Goal: Information Seeking & Learning: Find specific fact

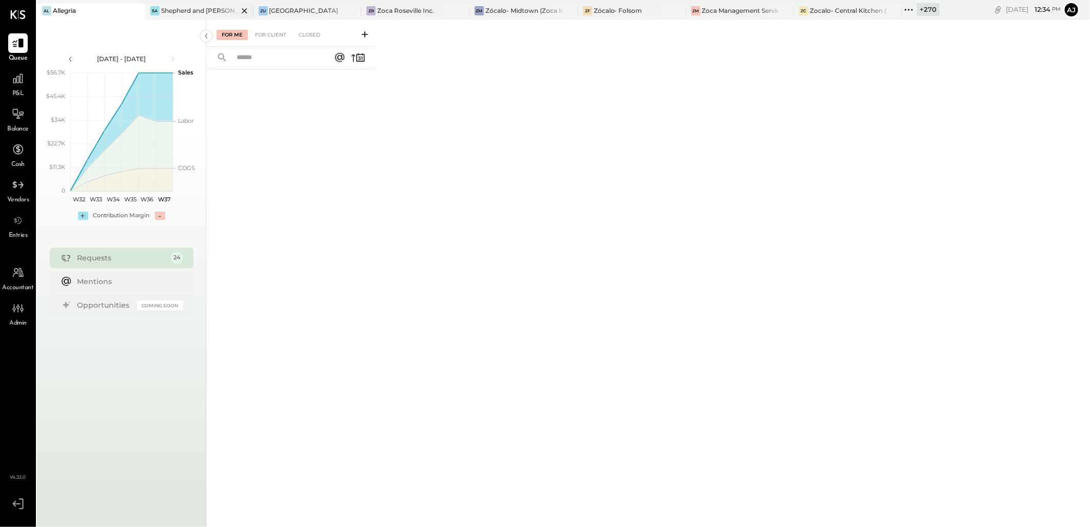
click at [188, 14] on div "Shepherd and [PERSON_NAME]" at bounding box center [199, 10] width 77 height 9
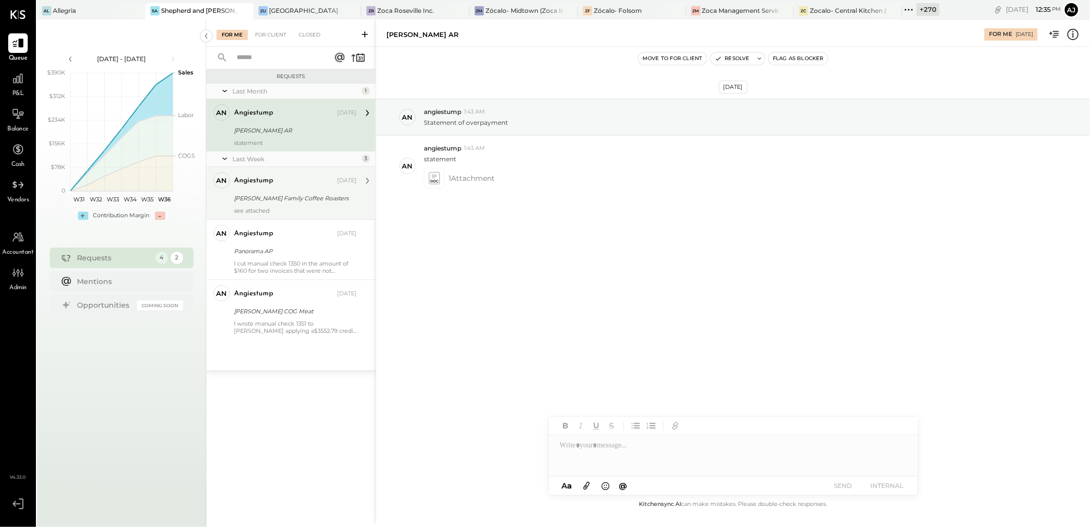
click at [297, 205] on div "angiestump [DATE] [PERSON_NAME] Family Coffee Roasters see attached" at bounding box center [295, 193] width 123 height 42
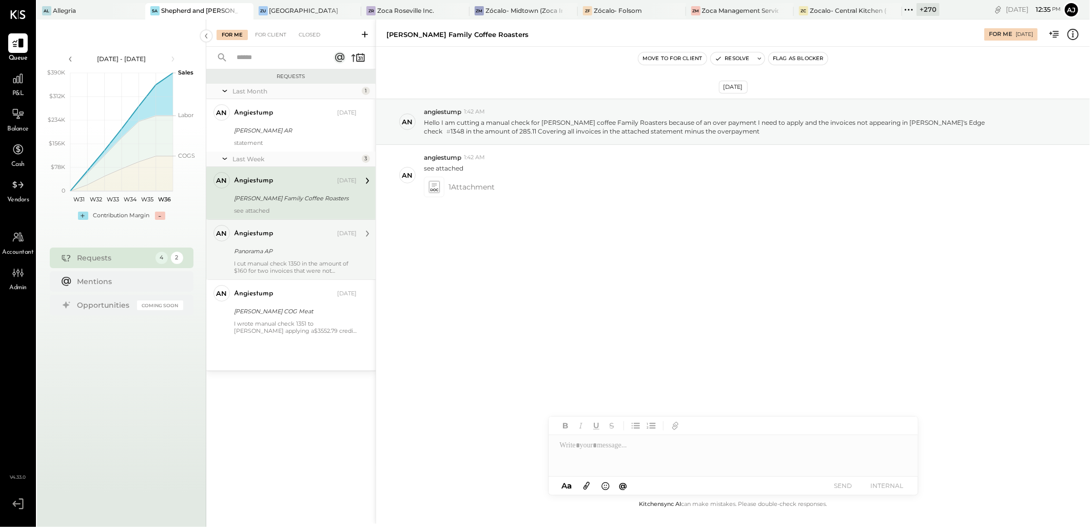
click at [298, 254] on div "Panorama AP" at bounding box center [294, 251] width 120 height 10
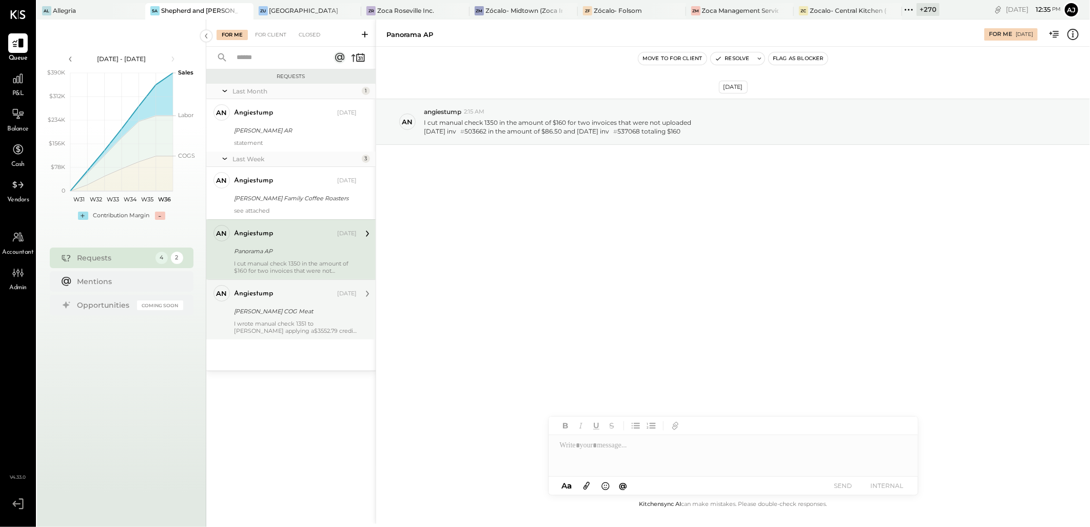
click at [300, 315] on div "[PERSON_NAME] COG Meat" at bounding box center [294, 311] width 120 height 10
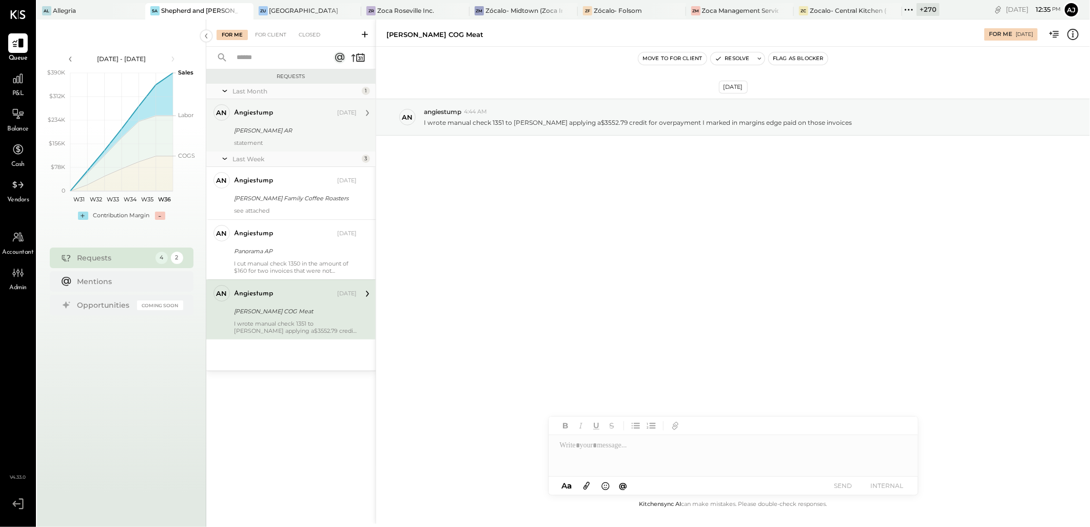
click at [258, 119] on div "angiestump [DATE]" at bounding box center [295, 113] width 123 height 14
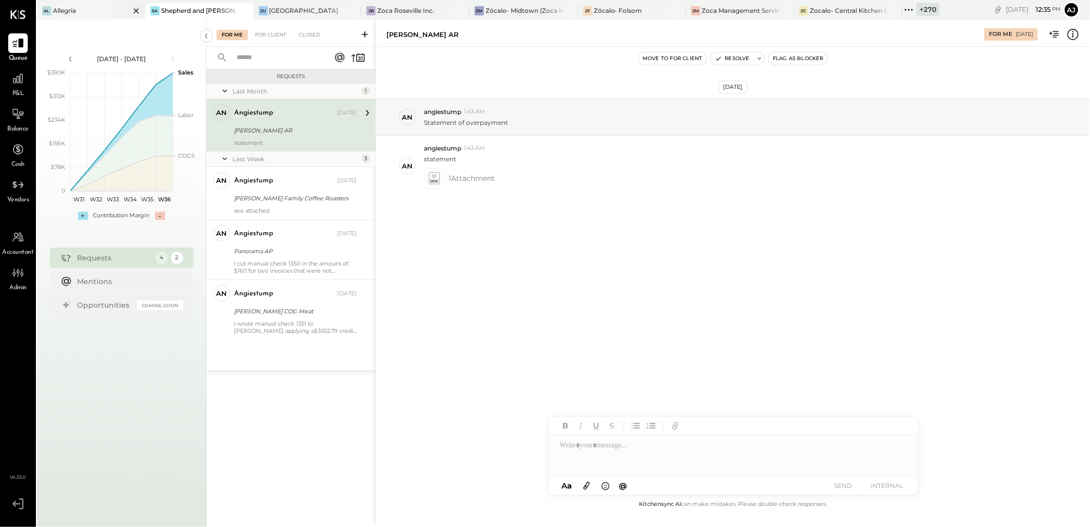
click at [69, 6] on div "Allegria" at bounding box center [64, 10] width 23 height 9
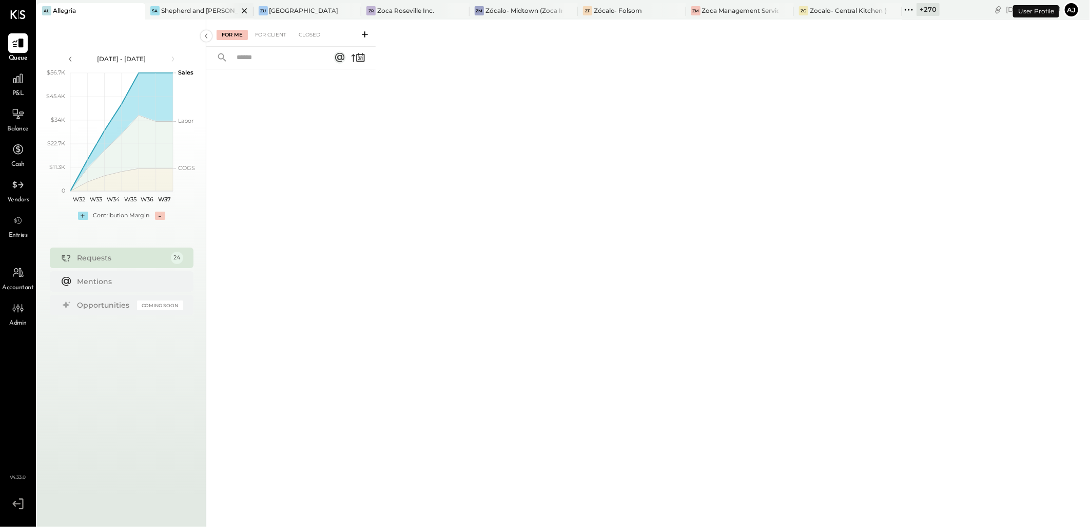
click at [190, 9] on div "Shepherd and [PERSON_NAME]" at bounding box center [199, 10] width 77 height 9
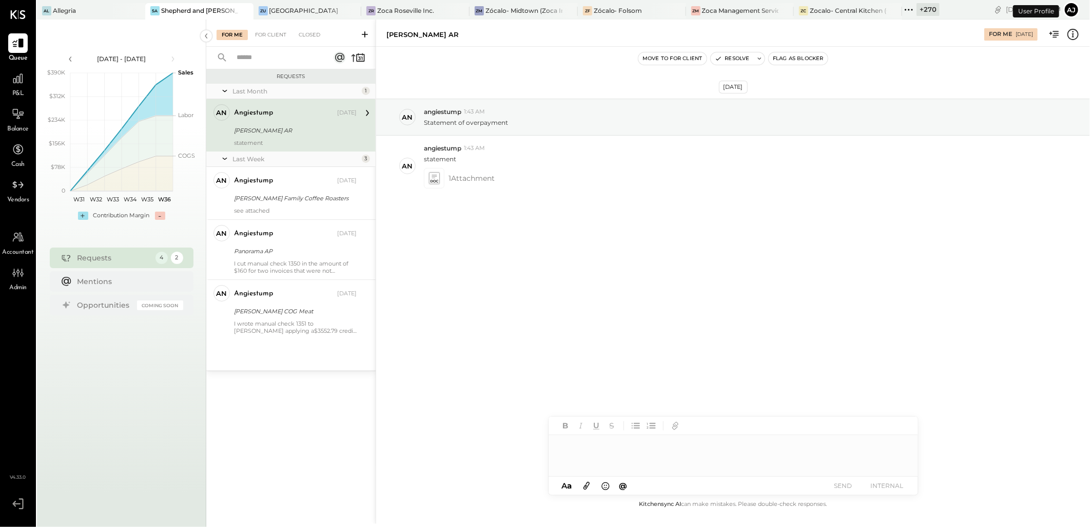
click at [307, 131] on div "[PERSON_NAME] AR" at bounding box center [294, 130] width 120 height 10
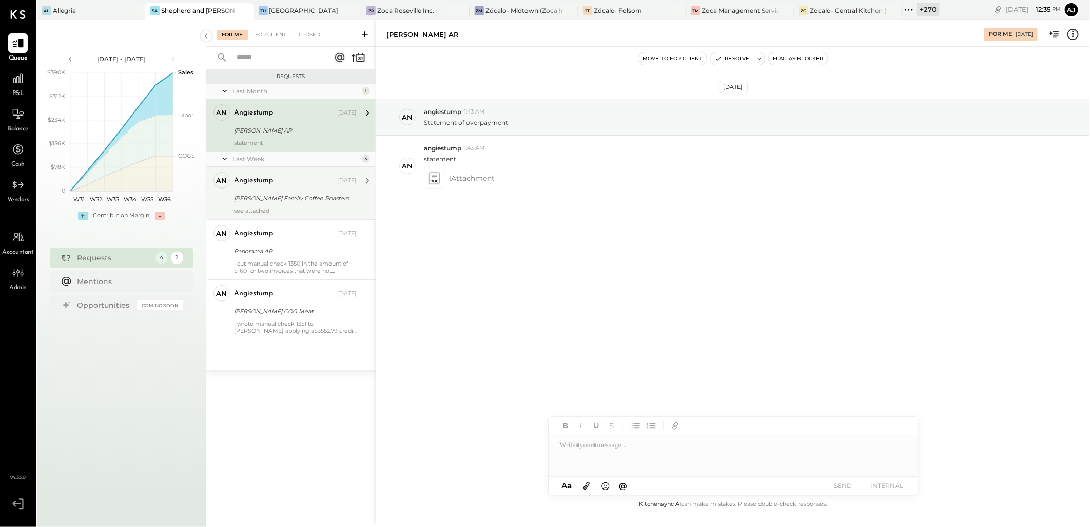
click at [295, 192] on div "[PERSON_NAME] Family Coffee Roasters" at bounding box center [294, 198] width 120 height 12
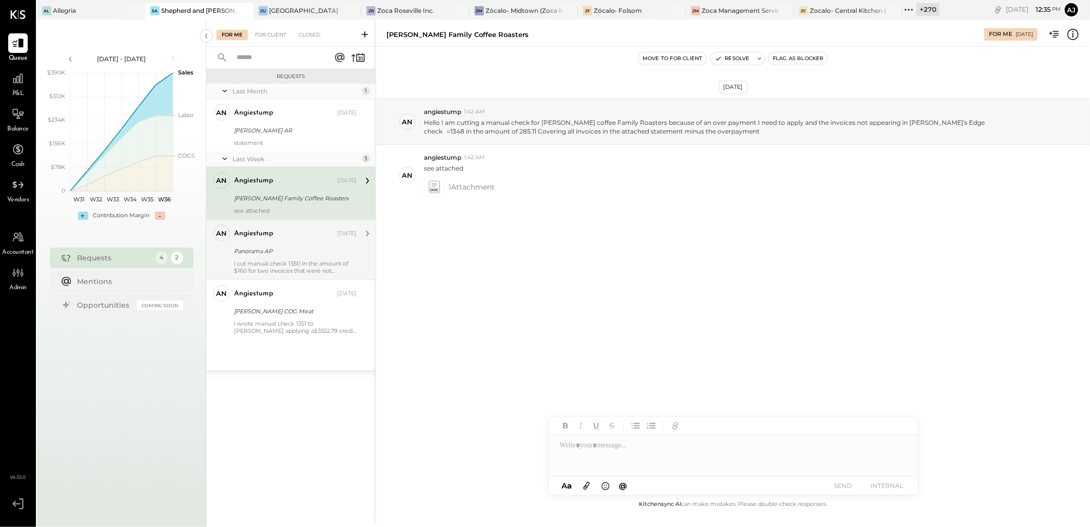
click at [295, 249] on div "Panorama AP" at bounding box center [294, 251] width 120 height 10
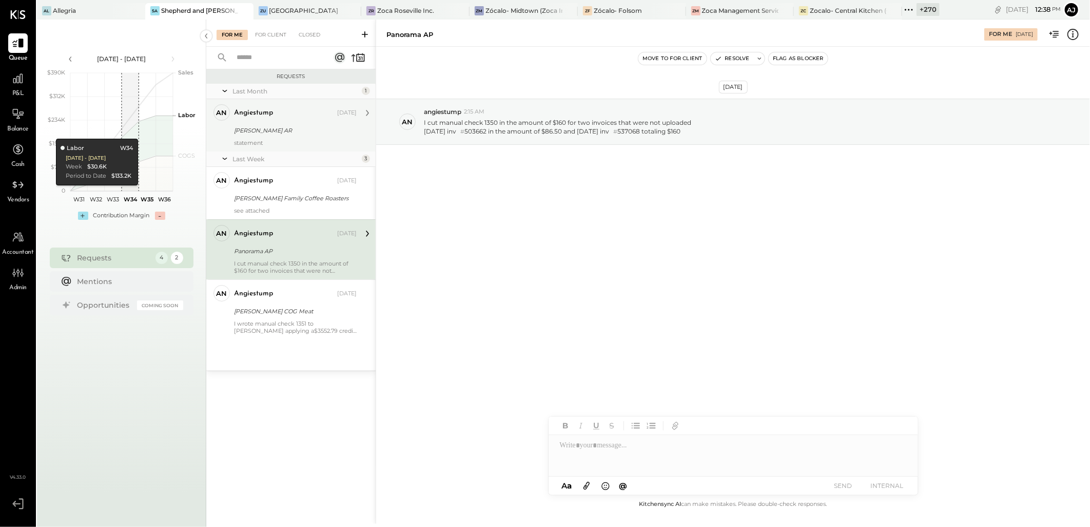
click at [304, 142] on div "statement" at bounding box center [295, 142] width 123 height 7
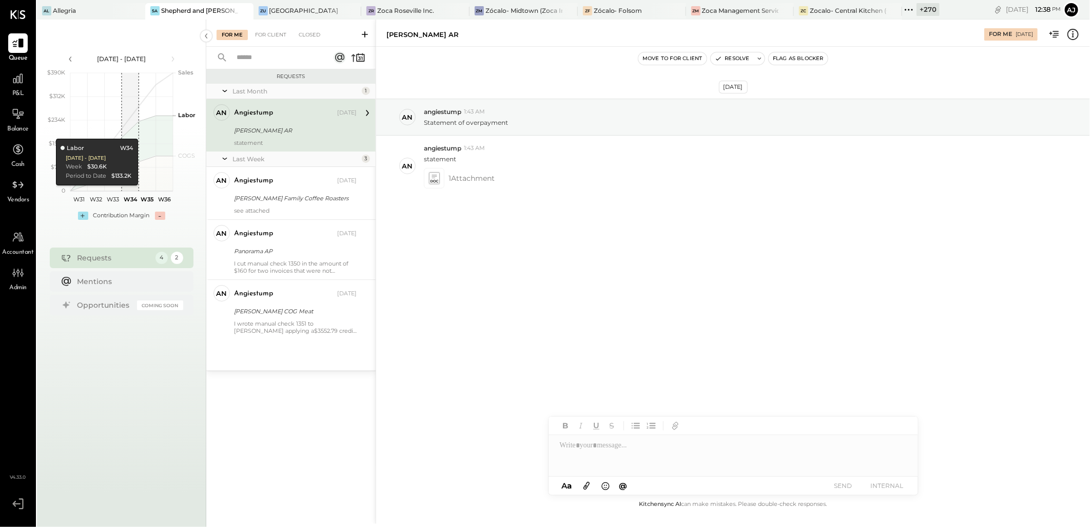
click at [249, 344] on div "Last Month 1 an angiestump Owner angiestump [DATE] [PERSON_NAME] AR statement L…" at bounding box center [290, 227] width 169 height 286
click at [263, 317] on div "angiestump [DATE] [PERSON_NAME] COG Meat I wrote manual check 1351 to [PERSON_N…" at bounding box center [295, 309] width 123 height 49
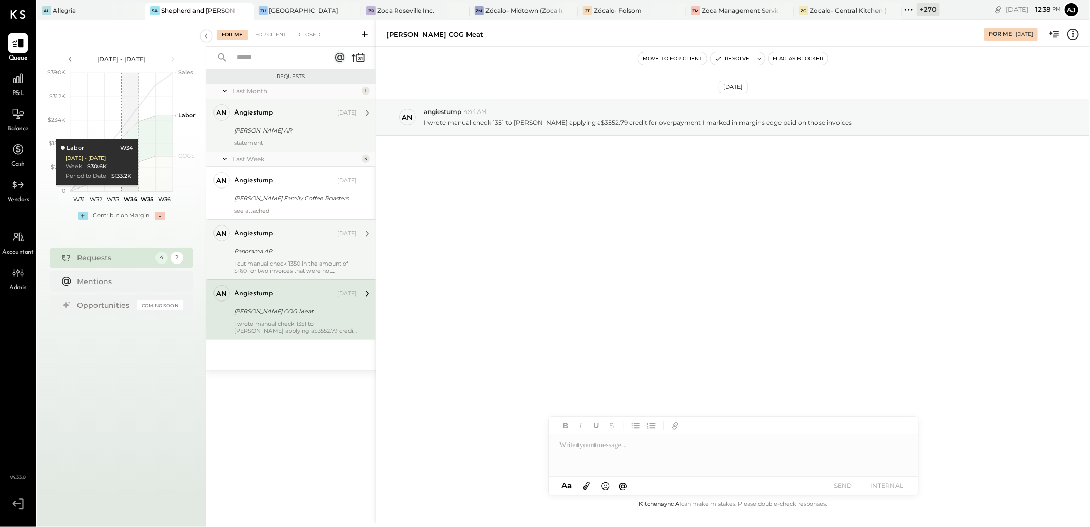
click at [266, 265] on div "I cut manual check 1350 in the amount of $160 for two invoices that were not up…" at bounding box center [295, 267] width 123 height 14
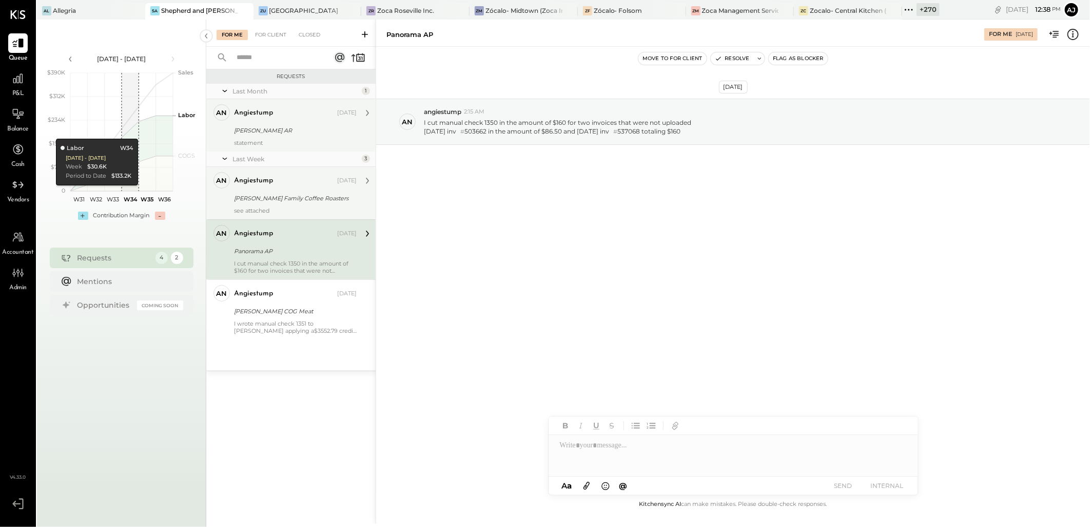
click at [274, 190] on div "angiestump [DATE] [PERSON_NAME] Family Coffee Roasters see attached" at bounding box center [295, 193] width 123 height 42
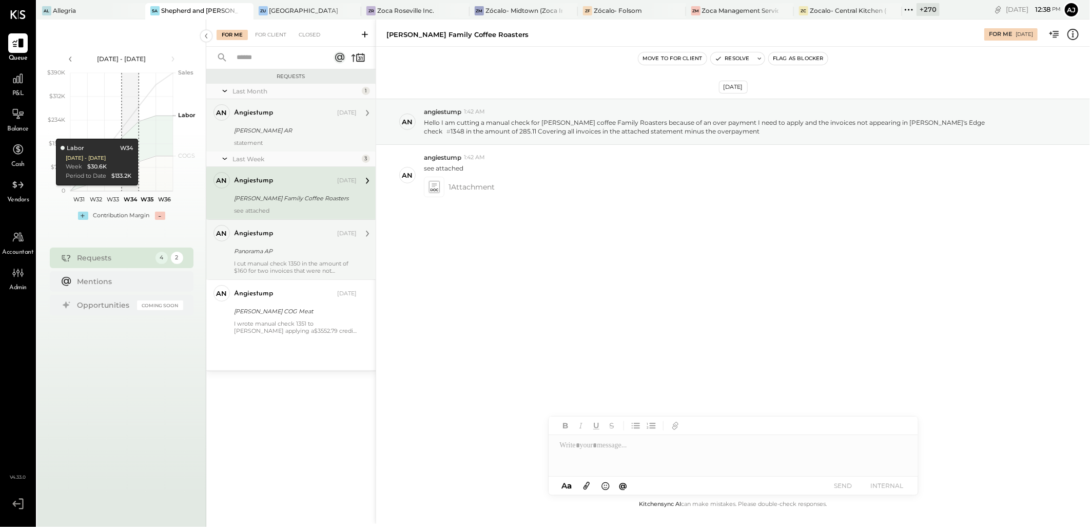
click at [276, 140] on div "statement" at bounding box center [295, 142] width 123 height 7
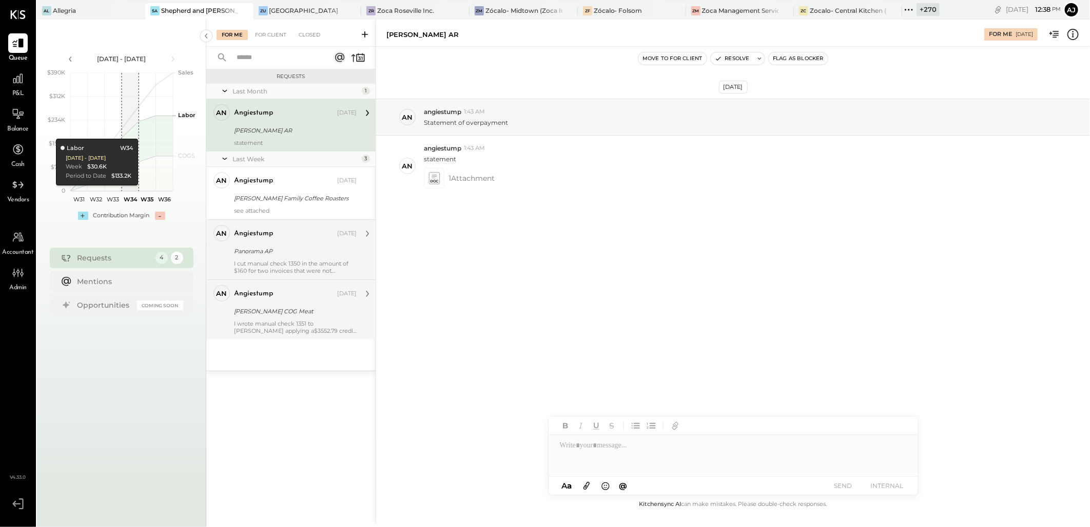
click at [323, 312] on div "[PERSON_NAME] COG Meat" at bounding box center [294, 311] width 120 height 10
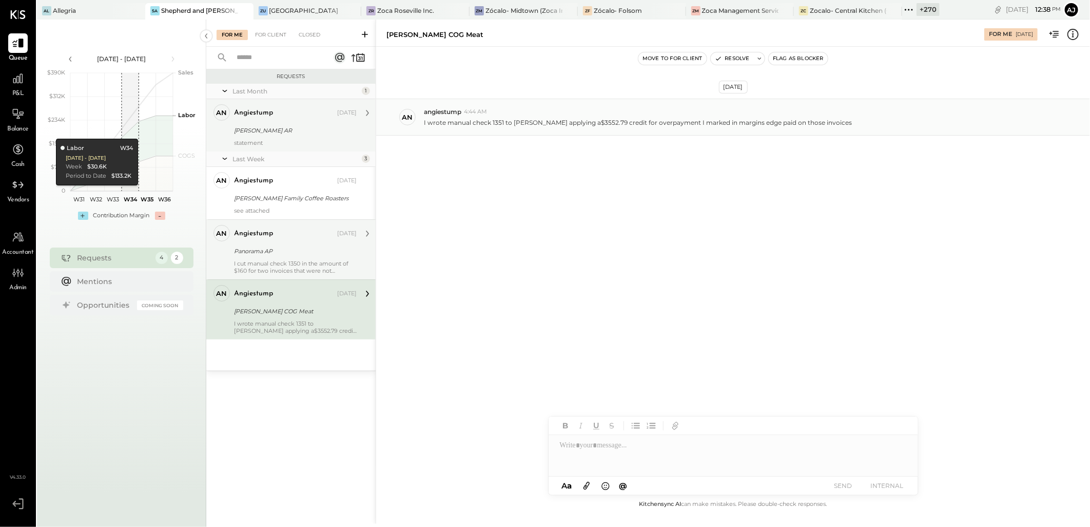
click at [495, 115] on div "angiestump 4:44 AM" at bounding box center [753, 111] width 658 height 9
click at [596, 119] on p "I wrote manual check 1351 to [PERSON_NAME] applying a$3552.79 credit for overpa…" at bounding box center [638, 122] width 428 height 9
copy p "3552.79"
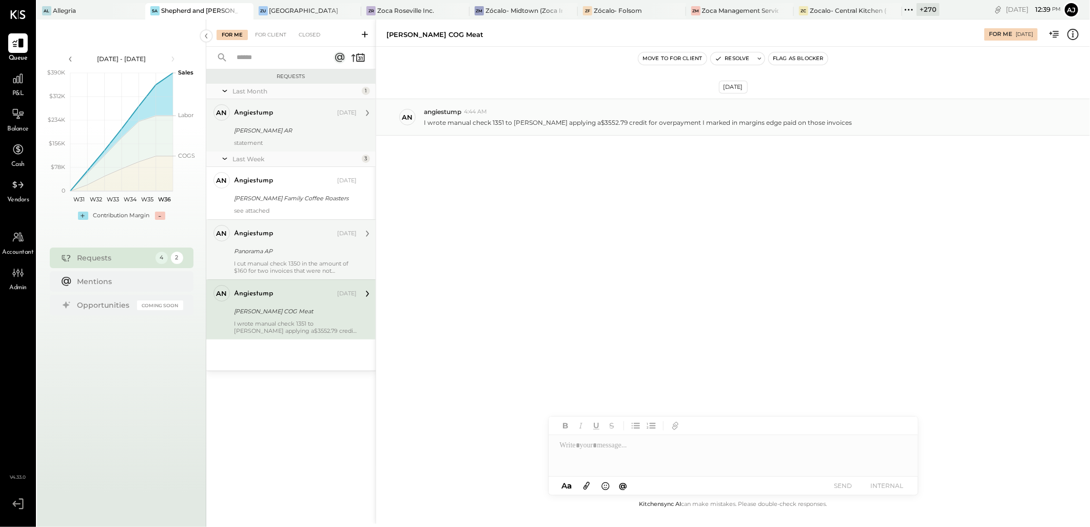
click at [696, 132] on div "an angiestump 4:44 AM I wrote manual check 1351 to [PERSON_NAME] applying a$355…" at bounding box center [733, 117] width 714 height 37
click at [501, 124] on p "I wrote manual check 1351 to [PERSON_NAME] applying a$3552.79 credit for overpa…" at bounding box center [638, 122] width 428 height 9
click at [599, 122] on p "I wrote manual check 1351 to [PERSON_NAME] applying a$3552.79 credit for overpa…" at bounding box center [638, 122] width 428 height 9
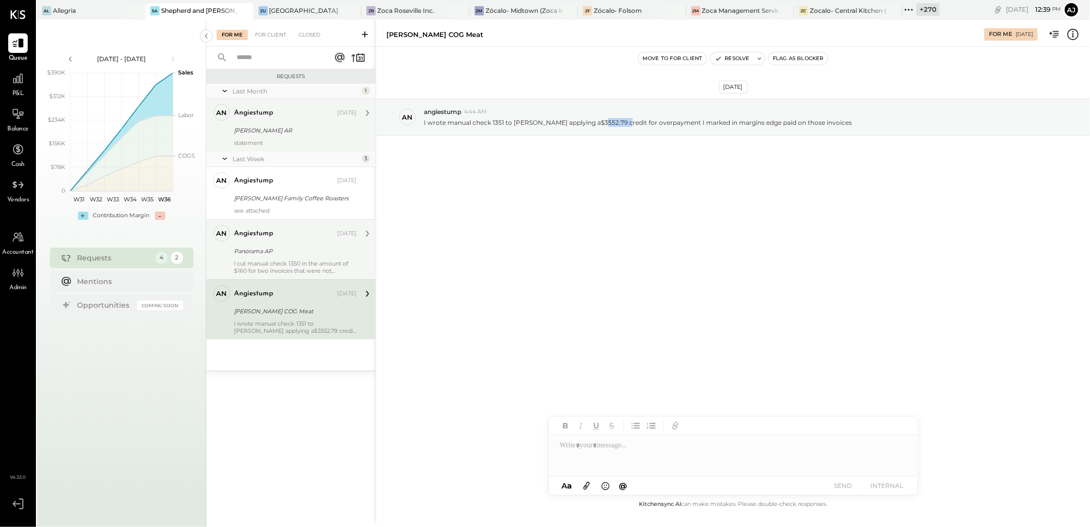
copy p "3552.79"
click at [276, 128] on div "[PERSON_NAME] AR" at bounding box center [294, 130] width 120 height 10
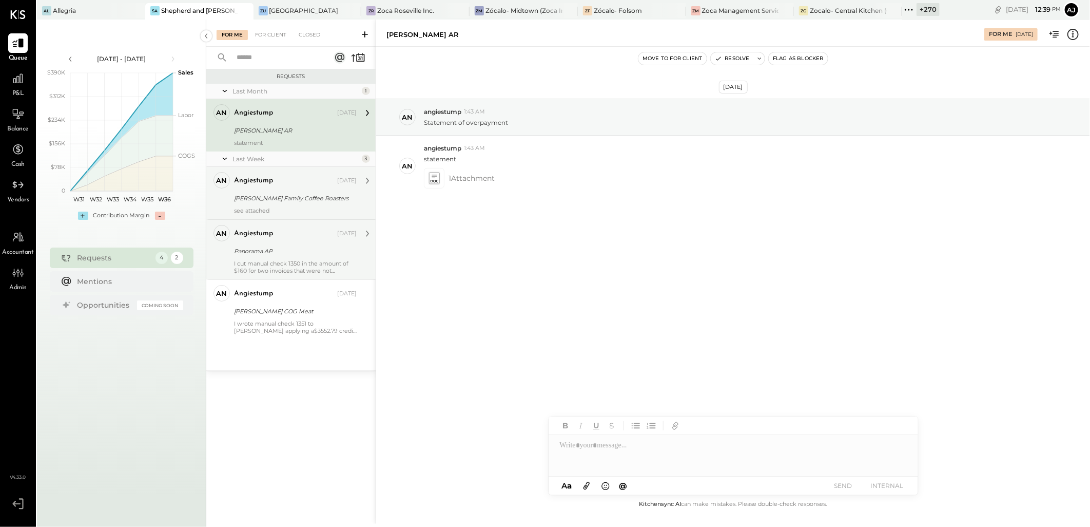
click at [274, 206] on div "angiestump [DATE] [PERSON_NAME] Family Coffee Roasters see attached" at bounding box center [295, 193] width 123 height 42
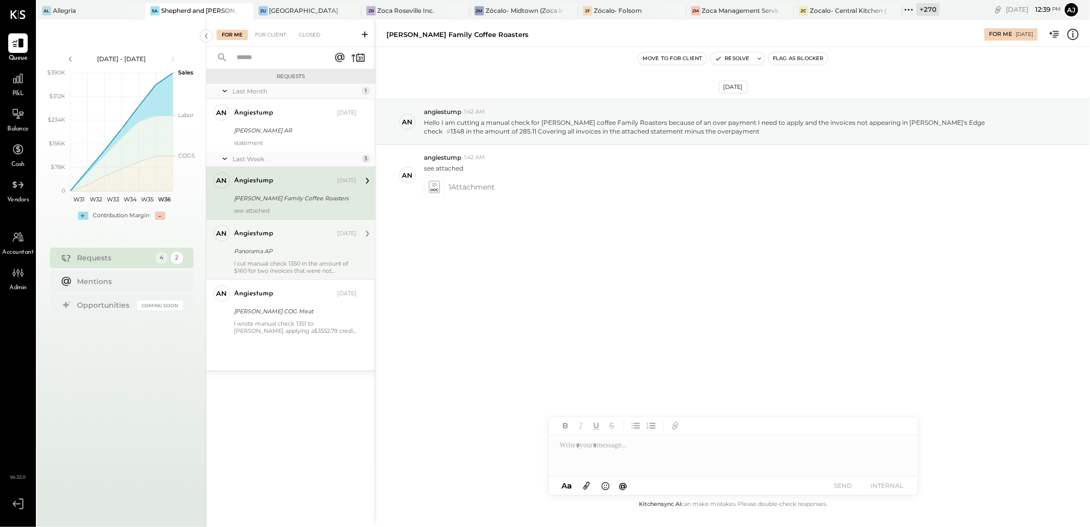
click at [285, 261] on div "I cut manual check 1350 in the amount of $160 for two invoices that were not up…" at bounding box center [295, 267] width 123 height 14
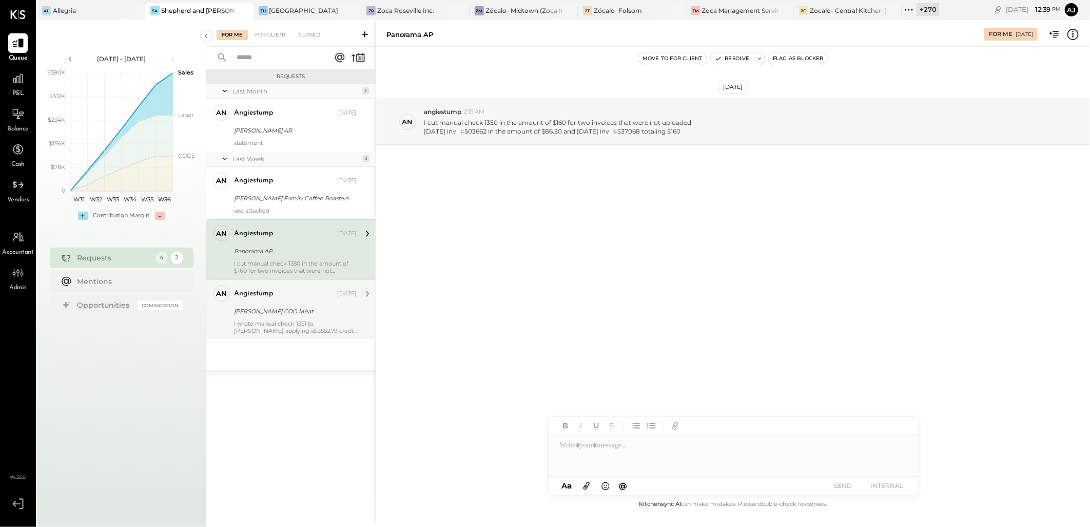
click at [286, 319] on div "angiestump [DATE] [PERSON_NAME] COG Meat I wrote manual check 1351 to [PERSON_N…" at bounding box center [295, 309] width 123 height 49
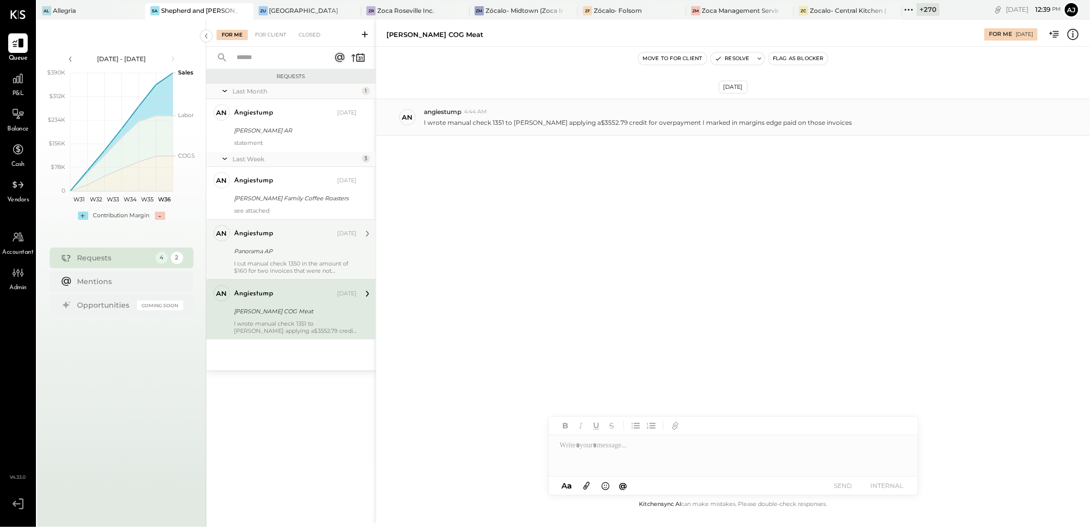
click at [502, 122] on p "I wrote manual check 1351 to [PERSON_NAME] applying a$3552.79 credit for overpa…" at bounding box center [638, 122] width 428 height 9
click at [495, 119] on p "I wrote manual check 1351 to [PERSON_NAME] applying a$3552.79 credit for overpa…" at bounding box center [638, 122] width 428 height 9
drag, startPoint x: 308, startPoint y: 38, endPoint x: 256, endPoint y: 43, distance: 52.6
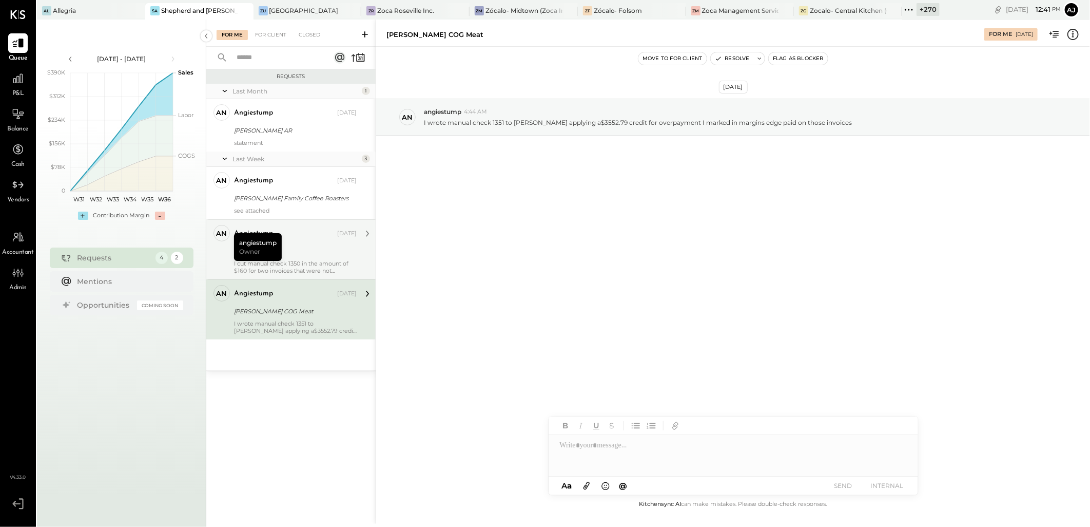
click at [308, 38] on div "Closed" at bounding box center [310, 35] width 32 height 10
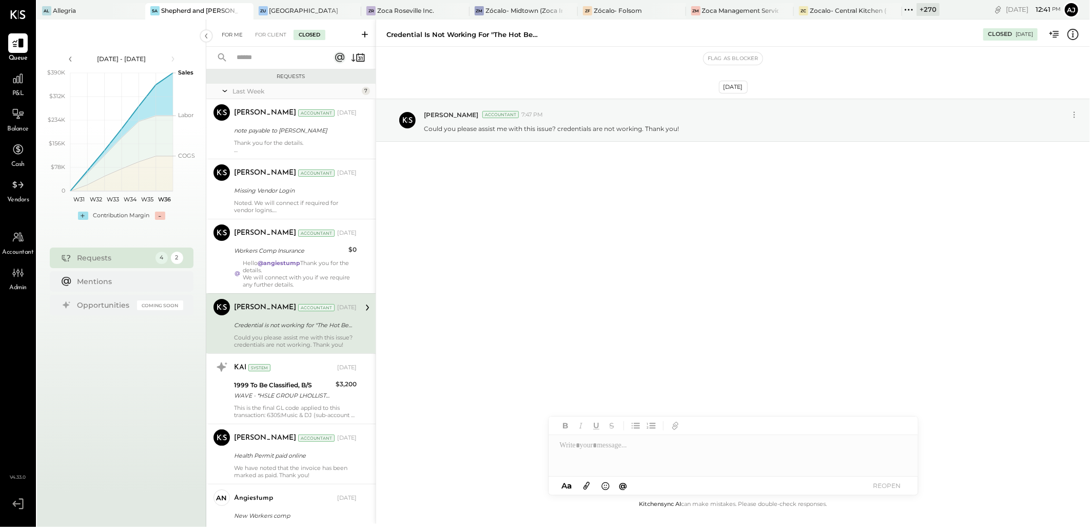
scroll to position [27, 0]
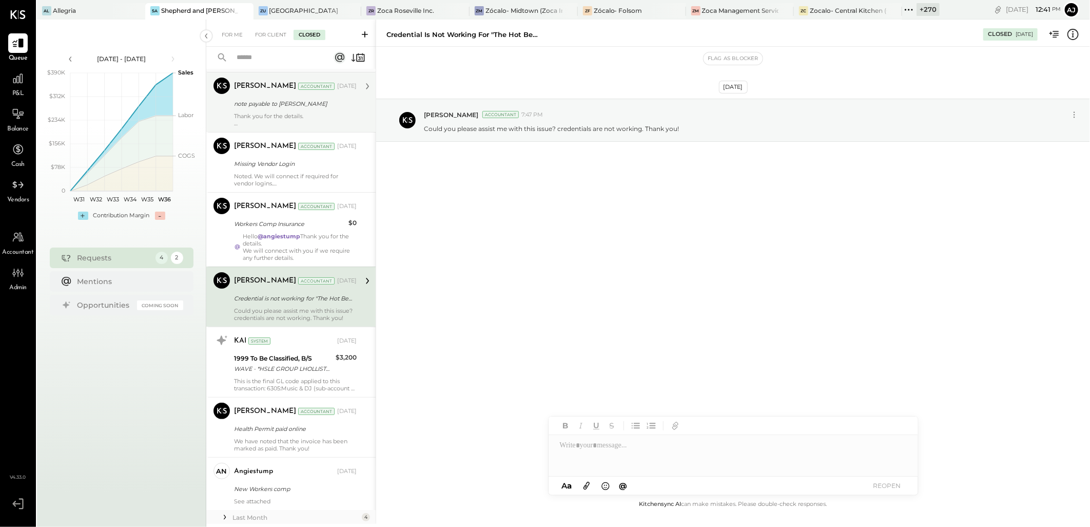
click at [289, 119] on div "Thank you for the details." at bounding box center [295, 119] width 123 height 14
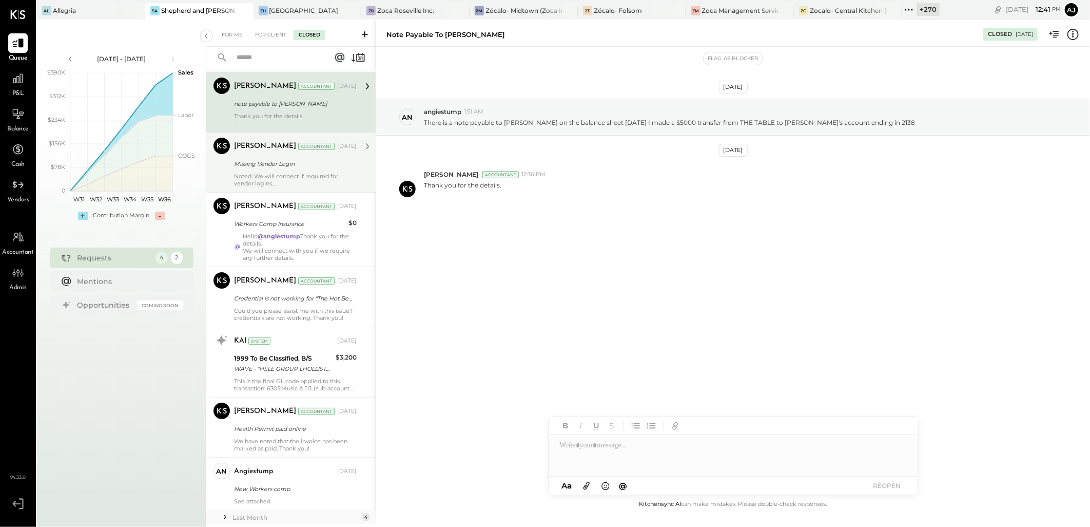
click at [290, 179] on div "Noted. We will connect if required for vendor logins. Thank you." at bounding box center [295, 179] width 123 height 14
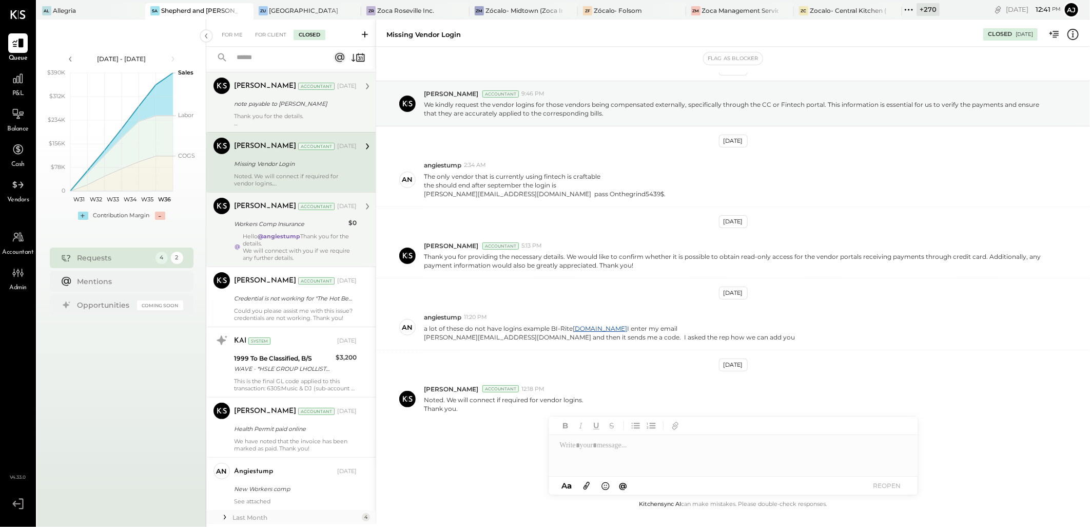
click at [293, 235] on strong "@angiestump" at bounding box center [279, 235] width 43 height 7
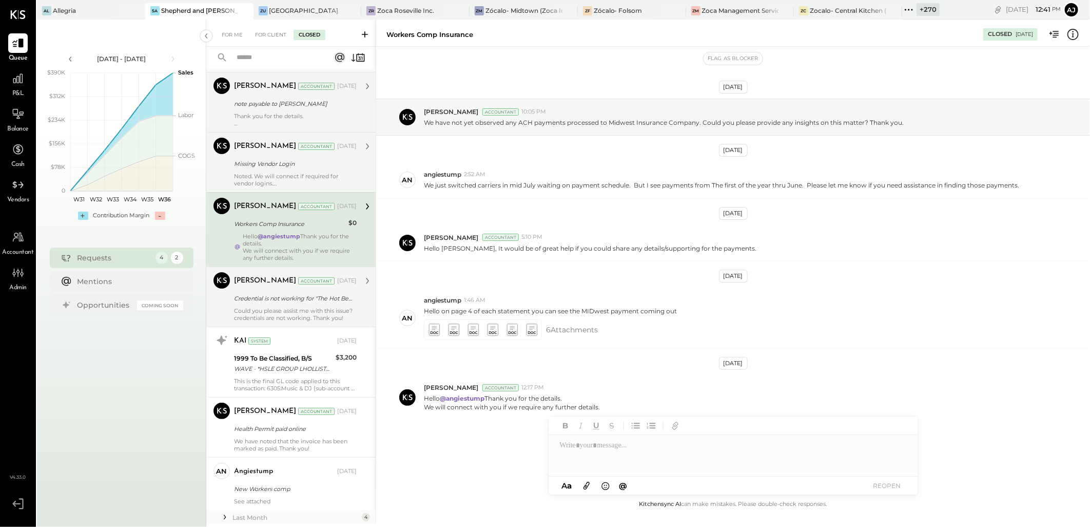
click at [290, 314] on div "Could you please assist me with this issue? credentials are not working. Thank …" at bounding box center [295, 314] width 123 height 14
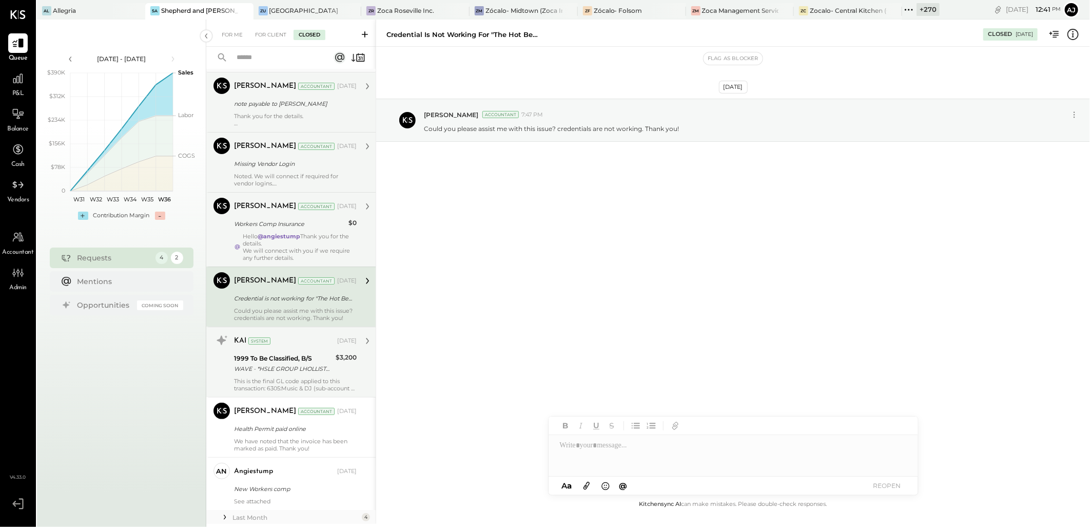
click at [295, 356] on div "1999 To Be Classified, B/S" at bounding box center [283, 358] width 99 height 10
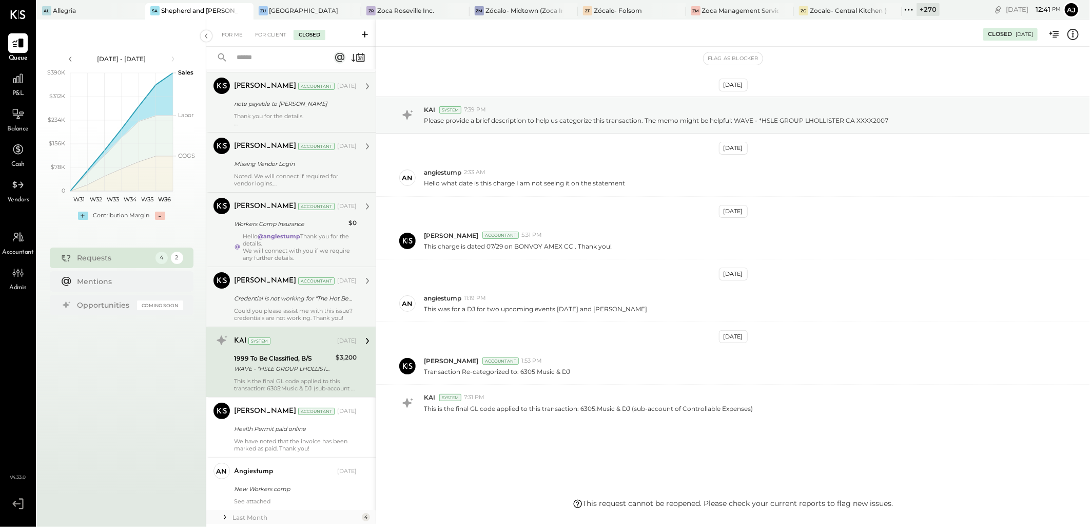
scroll to position [84, 0]
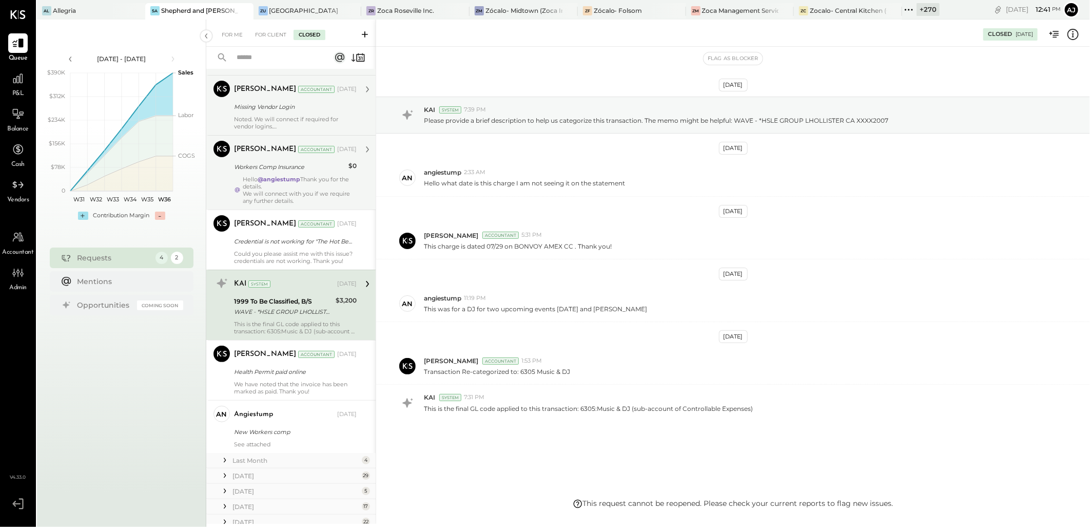
click at [257, 95] on div "[PERSON_NAME] Accountant [DATE]" at bounding box center [295, 89] width 123 height 14
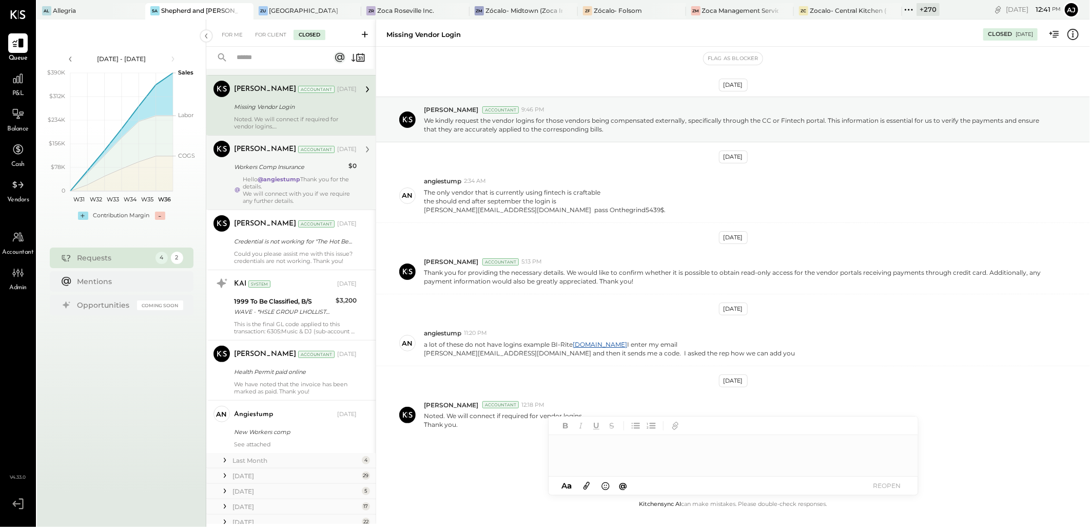
scroll to position [18, 0]
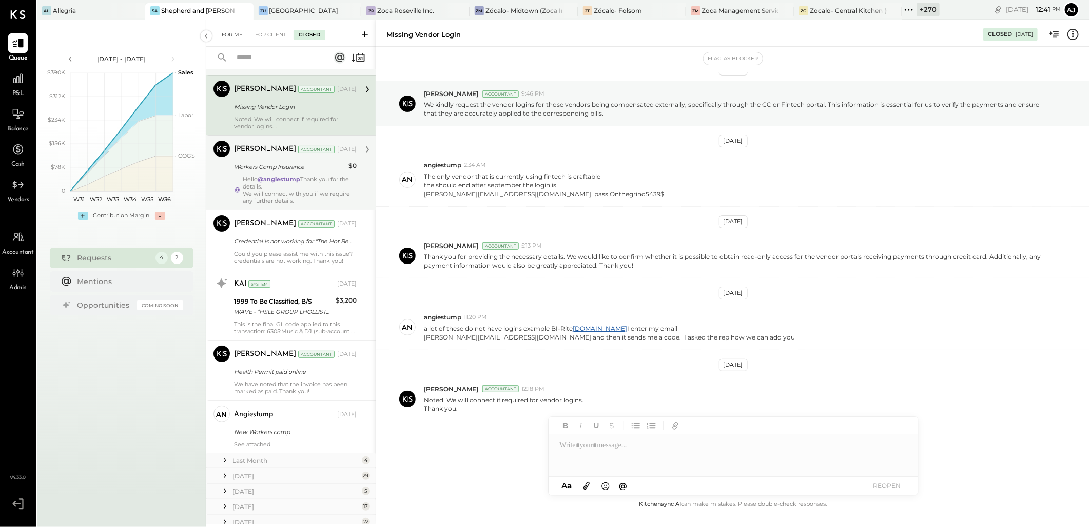
click at [241, 37] on div "For Me" at bounding box center [232, 35] width 31 height 10
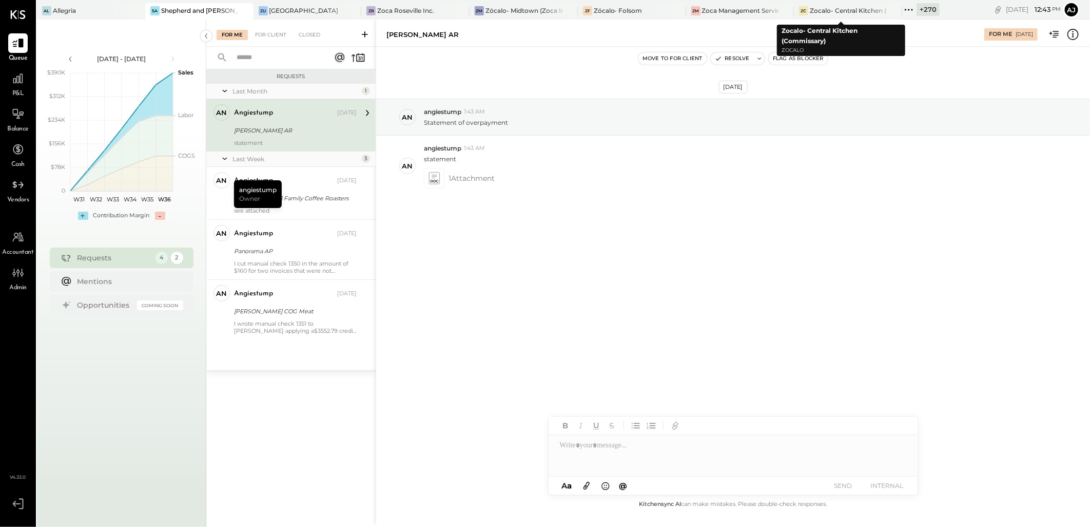
drag, startPoint x: 900, startPoint y: 9, endPoint x: 930, endPoint y: 85, distance: 81.3
click at [902, 9] on icon at bounding box center [908, 9] width 13 height 13
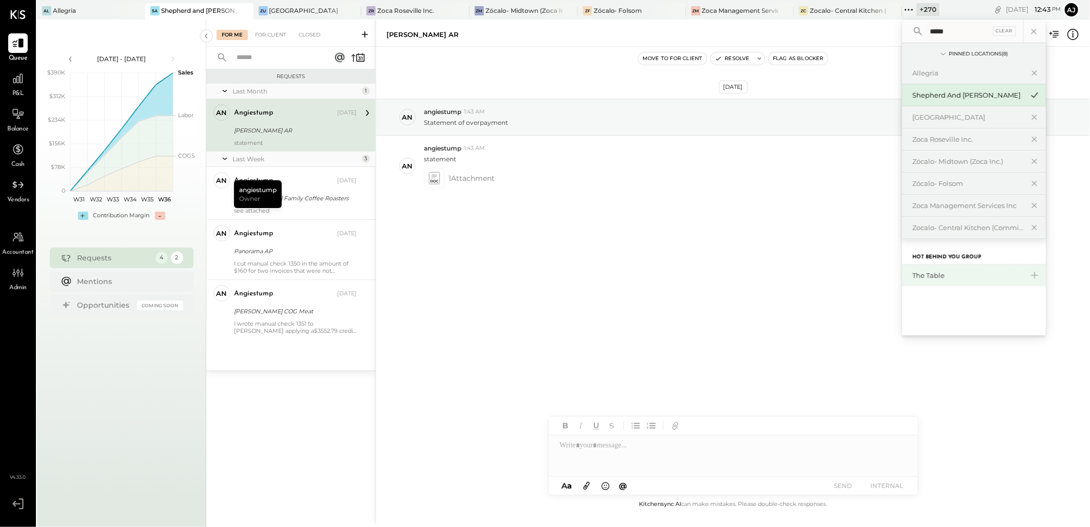
type input "*****"
click at [932, 278] on div "The Table" at bounding box center [967, 275] width 111 height 10
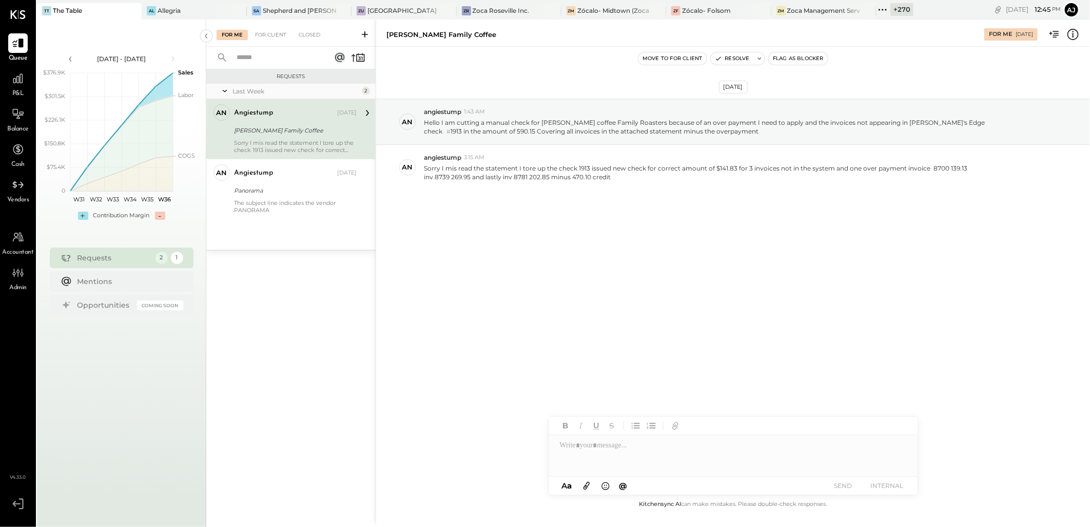
click at [276, 145] on div "Sorry I mis read the statement I tore up the check 1913 issued new check for co…" at bounding box center [295, 146] width 123 height 14
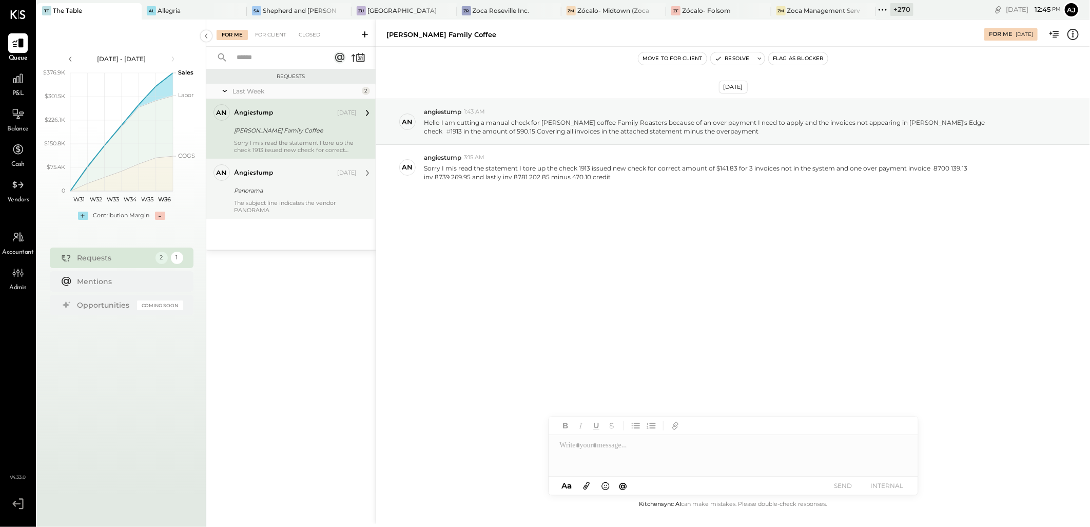
click at [288, 182] on div "angiestump [DATE] Panorama The subject line indicates the vendor PANORAMA" at bounding box center [295, 188] width 123 height 49
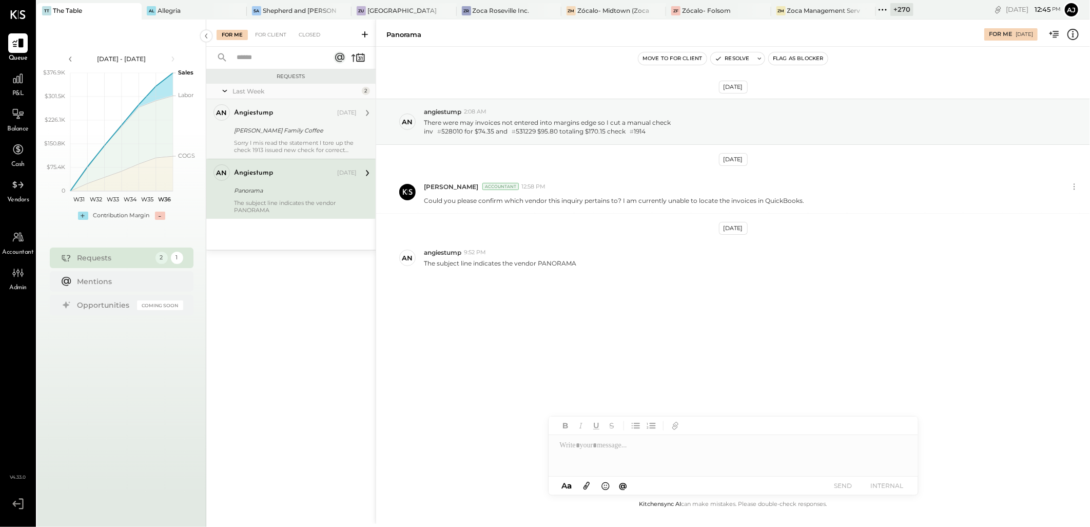
click at [304, 136] on div "[PERSON_NAME] Family Coffee" at bounding box center [294, 130] width 120 height 12
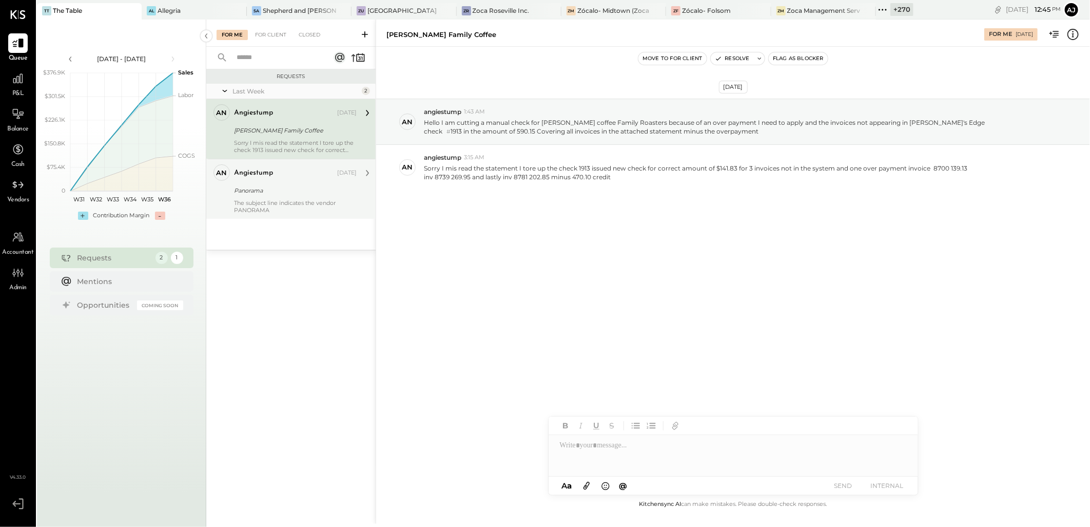
click at [303, 201] on div "The subject line indicates the vendor PANORAMA" at bounding box center [295, 206] width 123 height 14
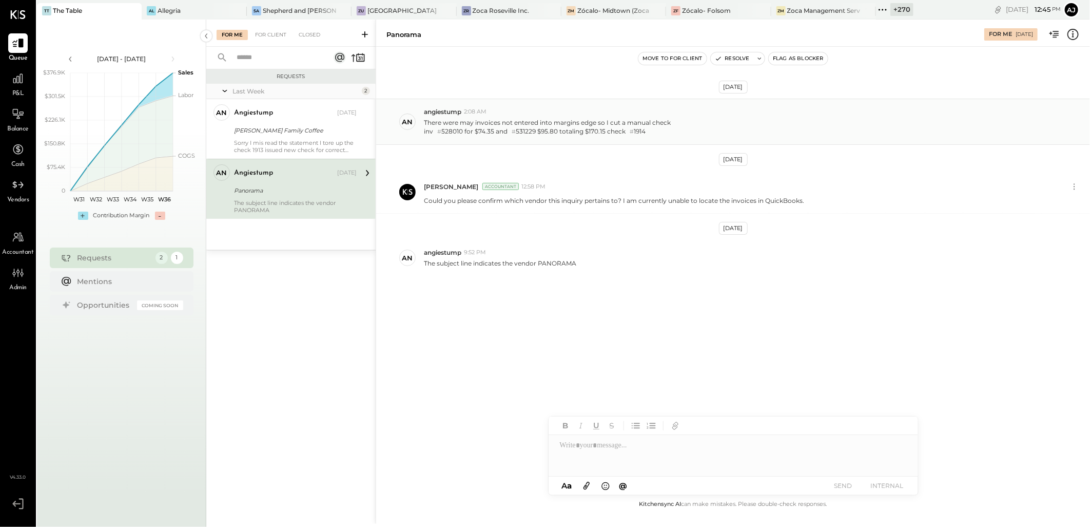
click at [618, 118] on p "There were may invoices not entered into margins edge so I cut a manual check i…" at bounding box center [547, 127] width 247 height 18
drag, startPoint x: 526, startPoint y: 127, endPoint x: 991, endPoint y: 116, distance: 465.1
click at [991, 116] on div "There were may invoices not entered into margins edge so I cut a manual check i…" at bounding box center [753, 126] width 658 height 20
click at [1073, 34] on icon at bounding box center [1072, 34] width 13 height 13
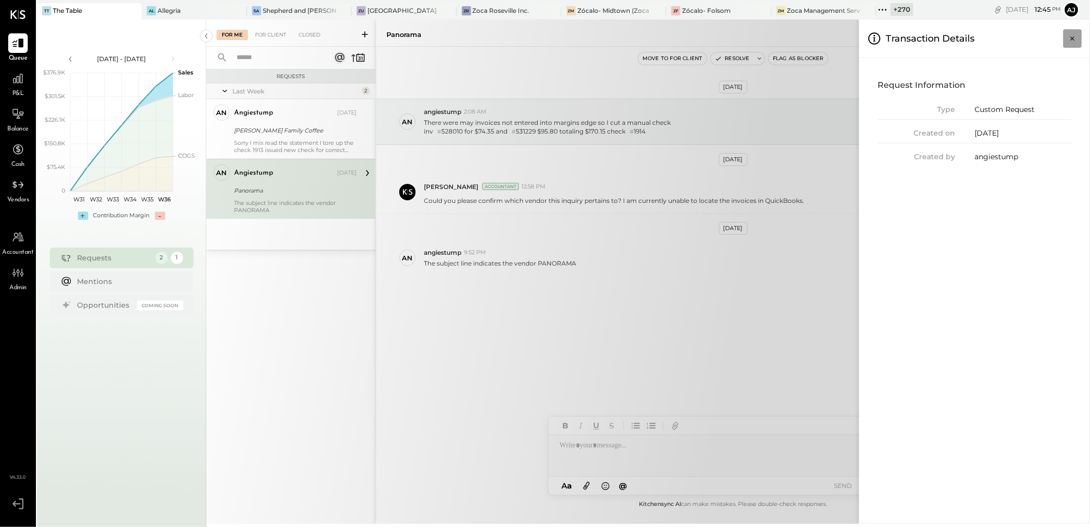
click at [1073, 40] on icon "Close panel" at bounding box center [1072, 38] width 10 height 10
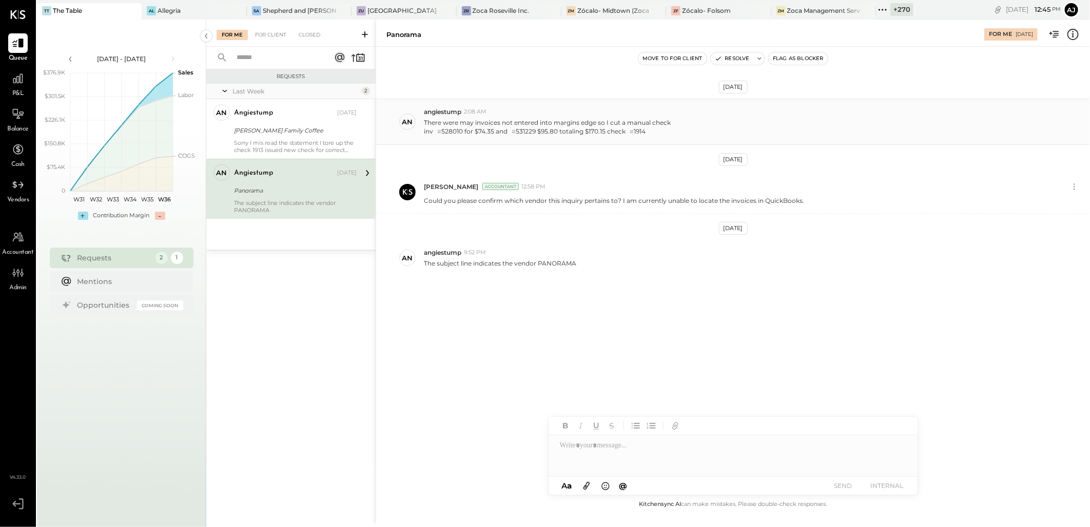
click at [474, 132] on div "inv # 528010 for $74.35 and # 531229 $95.80 totaling $170.15 check # 1914" at bounding box center [547, 131] width 247 height 9
click at [1076, 35] on icon at bounding box center [1072, 34] width 13 height 13
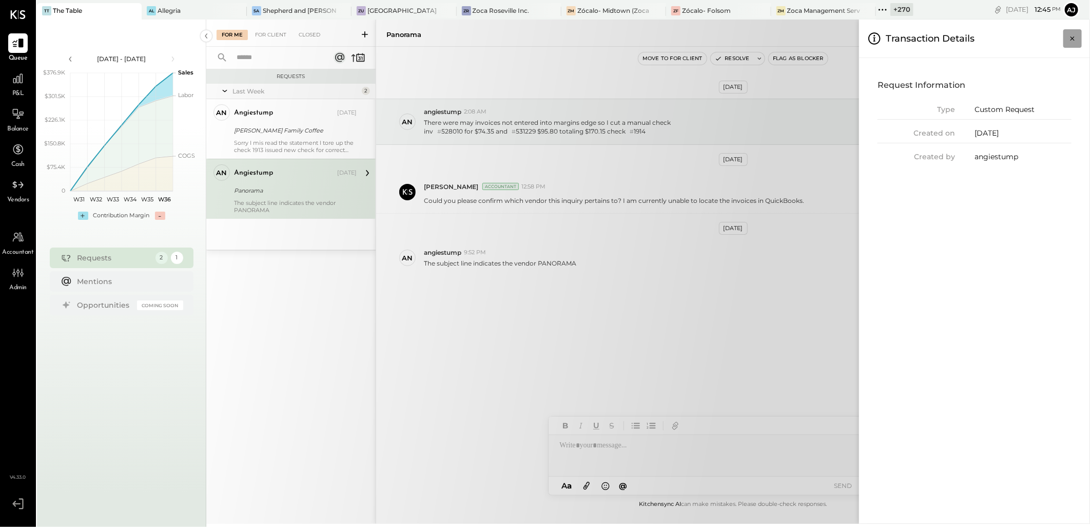
click at [1076, 34] on icon "Close panel" at bounding box center [1072, 38] width 10 height 10
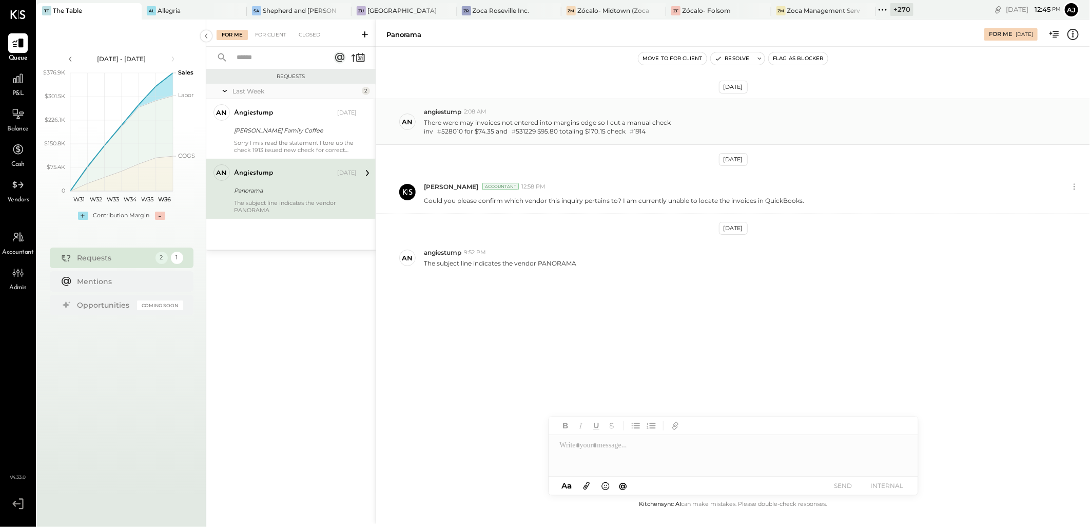
click at [703, 119] on div "There were may invoices not entered into margins edge so I cut a manual check i…" at bounding box center [753, 126] width 658 height 20
drag, startPoint x: 436, startPoint y: 121, endPoint x: 702, endPoint y: 124, distance: 265.9
click at [702, 124] on div "There were may invoices not entered into margins edge so I cut a manual check i…" at bounding box center [753, 126] width 658 height 20
drag, startPoint x: 433, startPoint y: 199, endPoint x: 788, endPoint y: 203, distance: 355.2
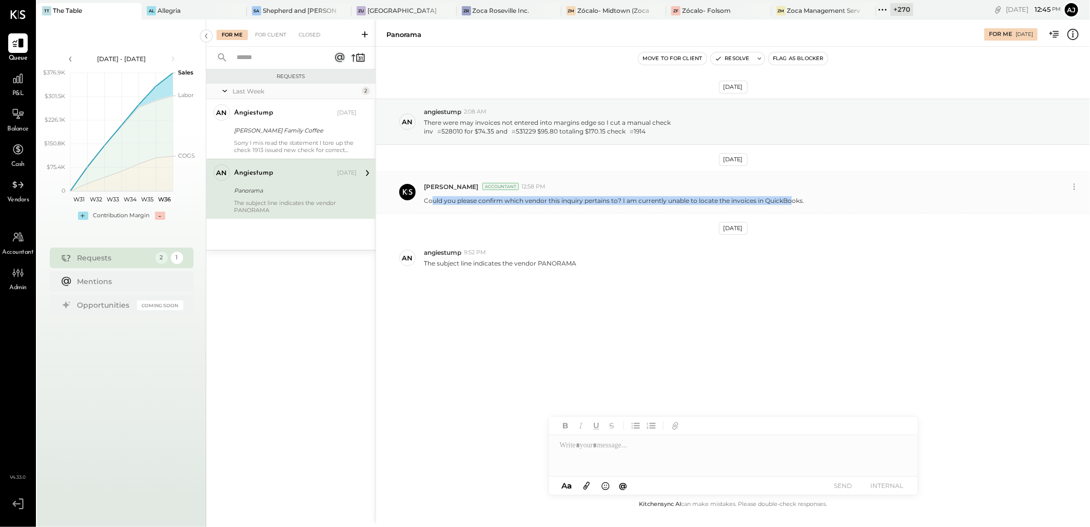
click at [788, 203] on p "Could you please confirm which vendor this inquiry pertains to? I am currently …" at bounding box center [614, 200] width 380 height 9
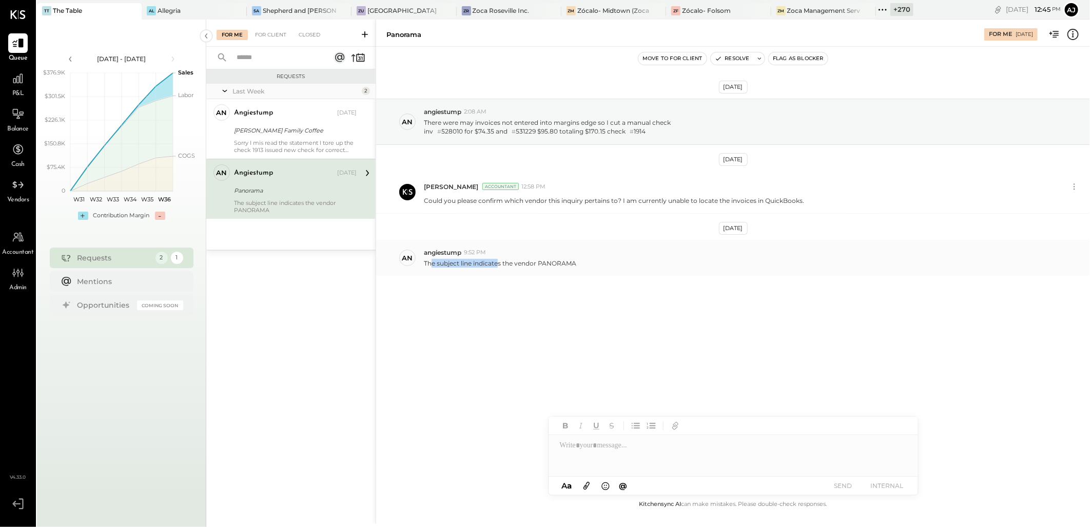
drag, startPoint x: 432, startPoint y: 266, endPoint x: 499, endPoint y: 266, distance: 67.2
click at [499, 266] on p "The subject line indicates the vendor PANORAMA" at bounding box center [500, 263] width 152 height 9
click at [460, 267] on p "The subject line indicates the vendor PANORAMA" at bounding box center [500, 263] width 152 height 9
drag, startPoint x: 457, startPoint y: 265, endPoint x: 622, endPoint y: 268, distance: 165.3
click at [622, 268] on div "an angiestump 9:52 PM The subject line indicates the vendor PANORAMA" at bounding box center [733, 258] width 714 height 36
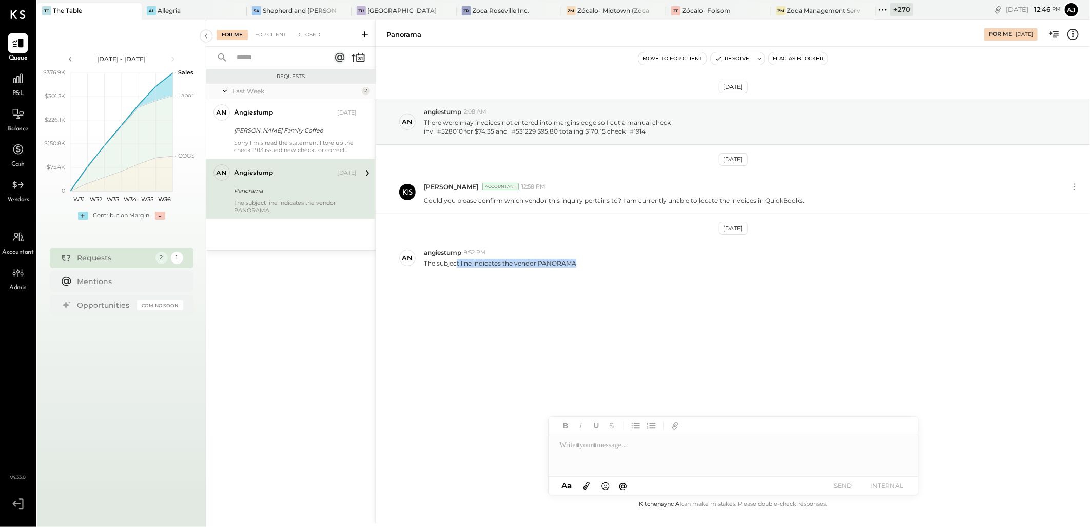
drag, startPoint x: 622, startPoint y: 268, endPoint x: 546, endPoint y: 278, distance: 76.5
click at [546, 278] on div "[DATE] an angiestump 2:08 AM There were may invoices not entered into margins e…" at bounding box center [733, 212] width 714 height 280
click at [558, 264] on p "The subject line indicates the vendor PANORAMA" at bounding box center [500, 263] width 152 height 9
click at [450, 131] on div "inv # 528010 for $74.35 and # 531229 $95.80 totaling $170.15 check # 1914" at bounding box center [547, 131] width 247 height 9
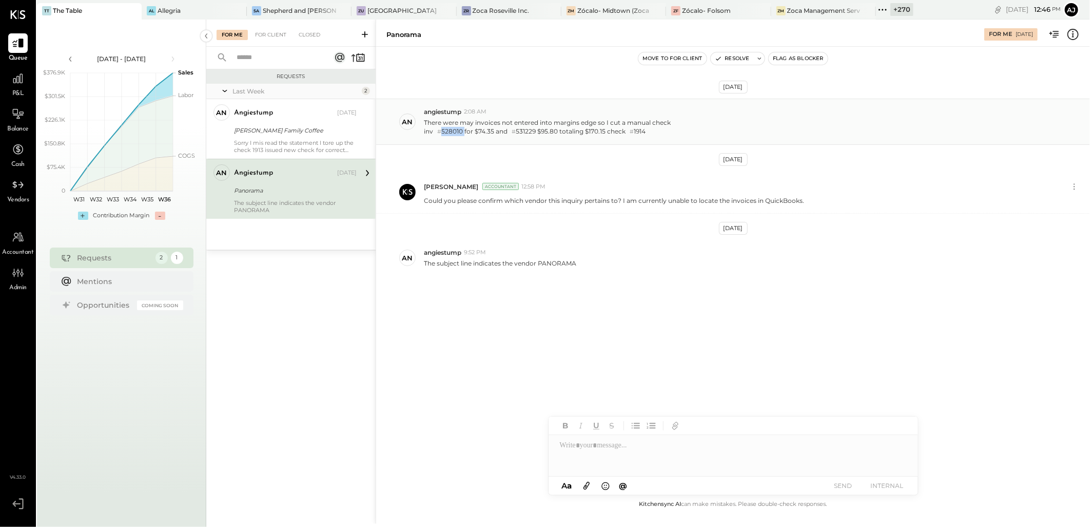
click at [450, 131] on div "inv # 528010 for $74.35 and # 531229 $95.80 totaling $170.15 check # 1914" at bounding box center [547, 131] width 247 height 9
copy div "528010"
click at [560, 263] on p "The subject line indicates the vendor PANORAMA" at bounding box center [500, 263] width 152 height 9
copy p "PANORAMA"
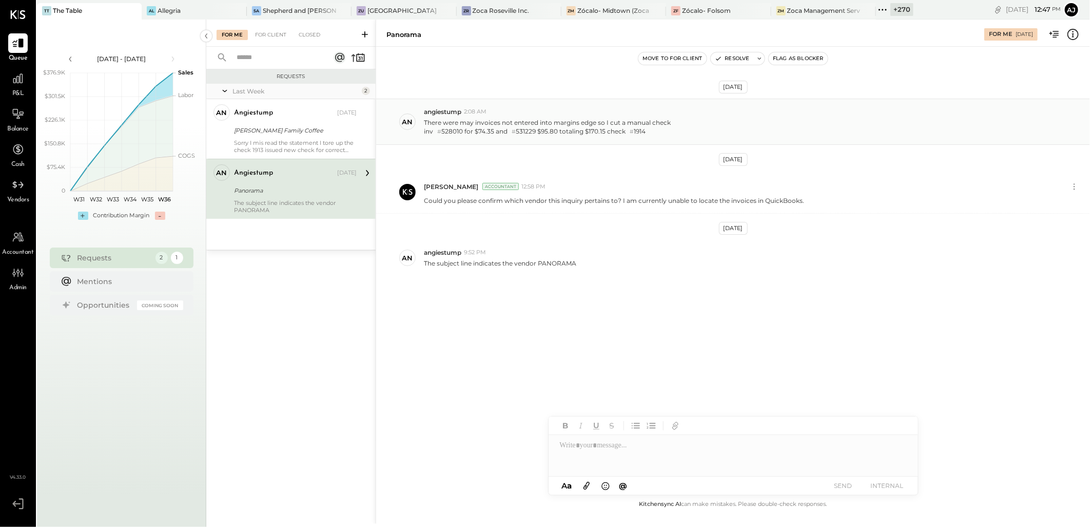
click at [454, 129] on div "inv # 528010 for $74.35 and # 531229 $95.80 totaling $170.15 check # 1914" at bounding box center [547, 131] width 247 height 9
copy div "528010"
click at [524, 130] on div "inv # 528010 for $74.35 and # 531229 $95.80 totaling $170.15 check # 1914" at bounding box center [547, 131] width 247 height 9
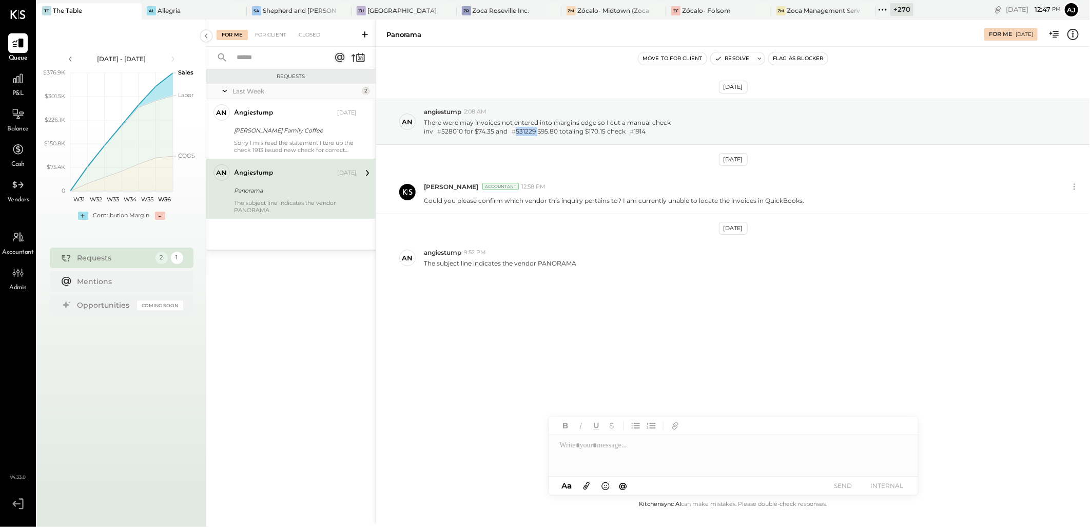
copy div "531229"
